Goal: Task Accomplishment & Management: Use online tool/utility

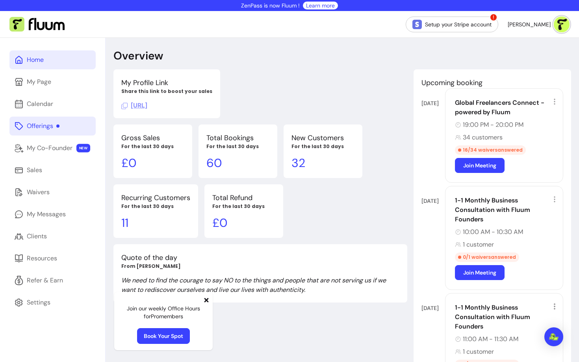
click at [32, 126] on div "Offerings" at bounding box center [43, 125] width 33 height 9
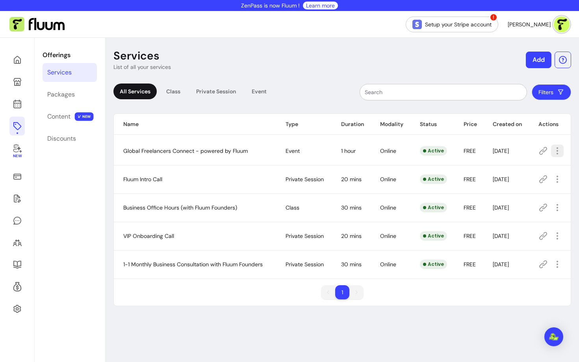
click at [514, 217] on span "Duplicate" at bounding box center [530, 216] width 58 height 8
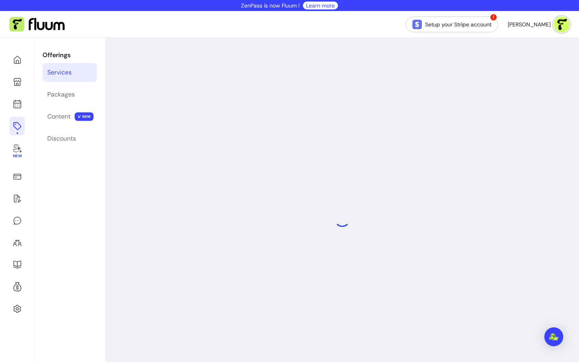
select select "***"
select select "******"
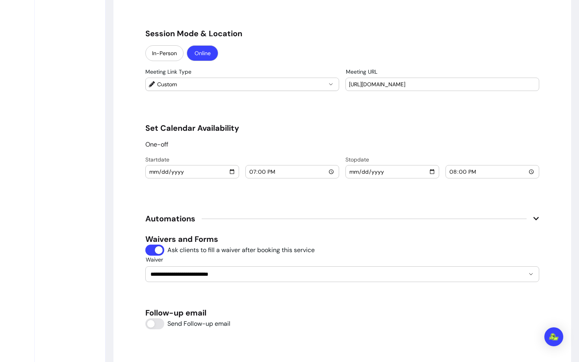
scroll to position [761, 0]
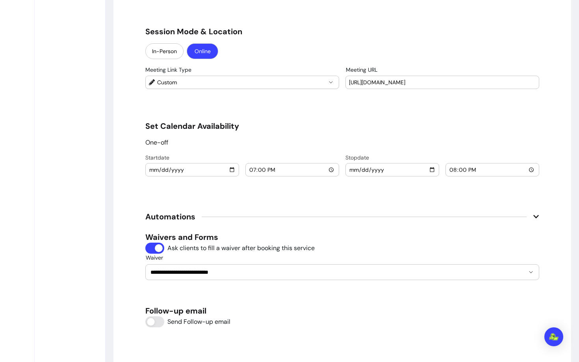
click at [233, 168] on input "[DATE]" at bounding box center [192, 170] width 87 height 9
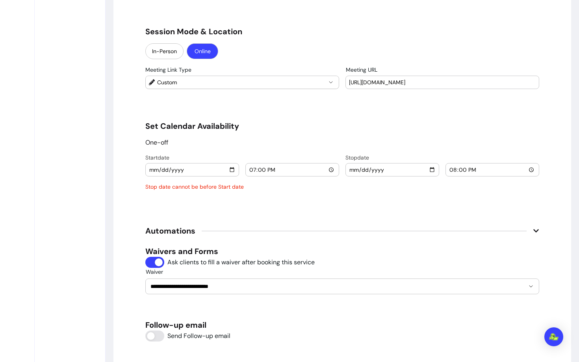
type input "[DATE]"
click at [370, 168] on input "[DATE]" at bounding box center [392, 170] width 87 height 9
click at [362, 170] on input "[DATE]" at bounding box center [392, 170] width 87 height 9
type input "[DATE]"
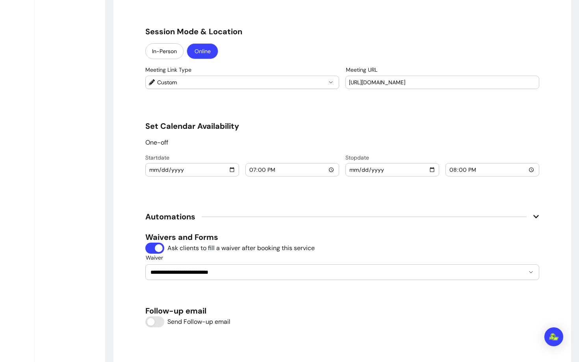
click at [414, 125] on h5 "Set Calendar Availability" at bounding box center [342, 126] width 394 height 11
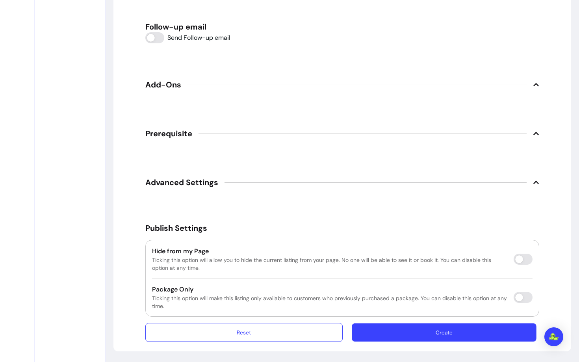
click at [405, 334] on button "Create" at bounding box center [444, 333] width 185 height 19
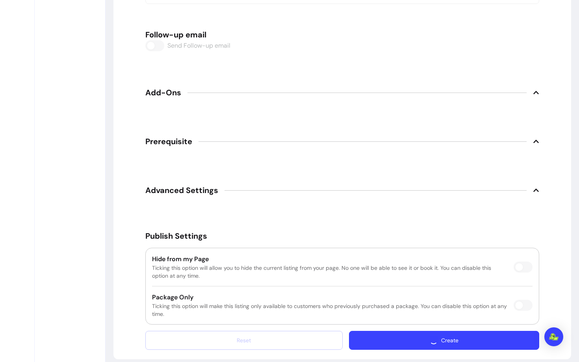
scroll to position [38, 0]
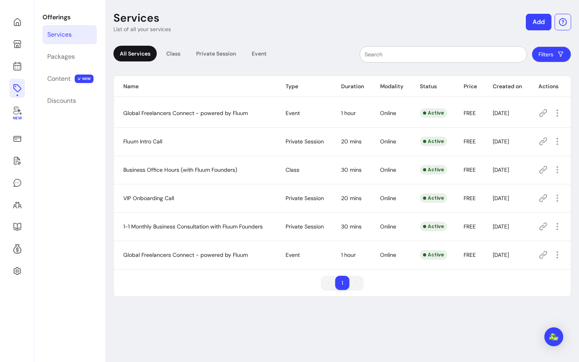
click at [543, 256] on icon at bounding box center [544, 255] width 8 height 8
